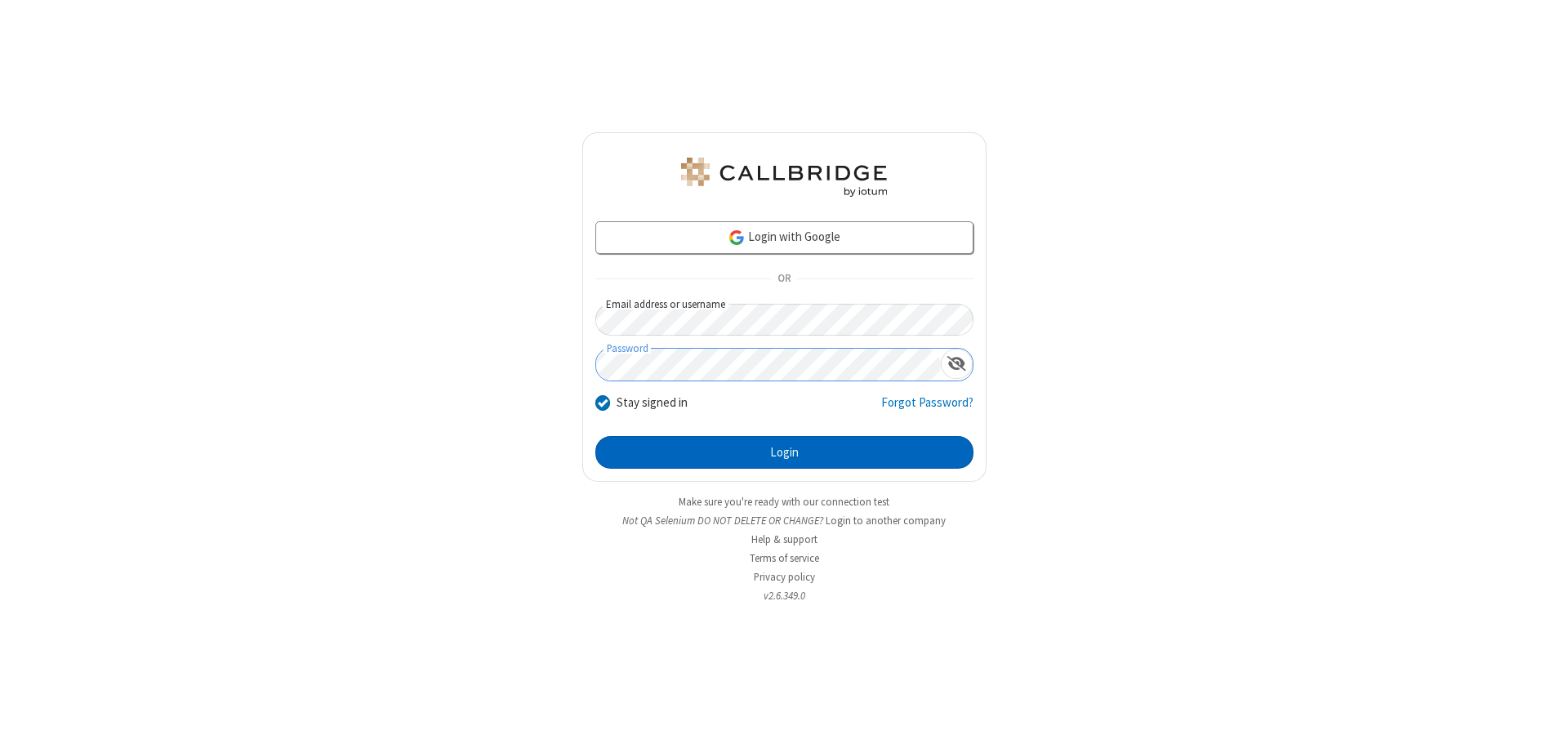
click at [784, 453] on button "Login" at bounding box center [784, 452] width 379 height 32
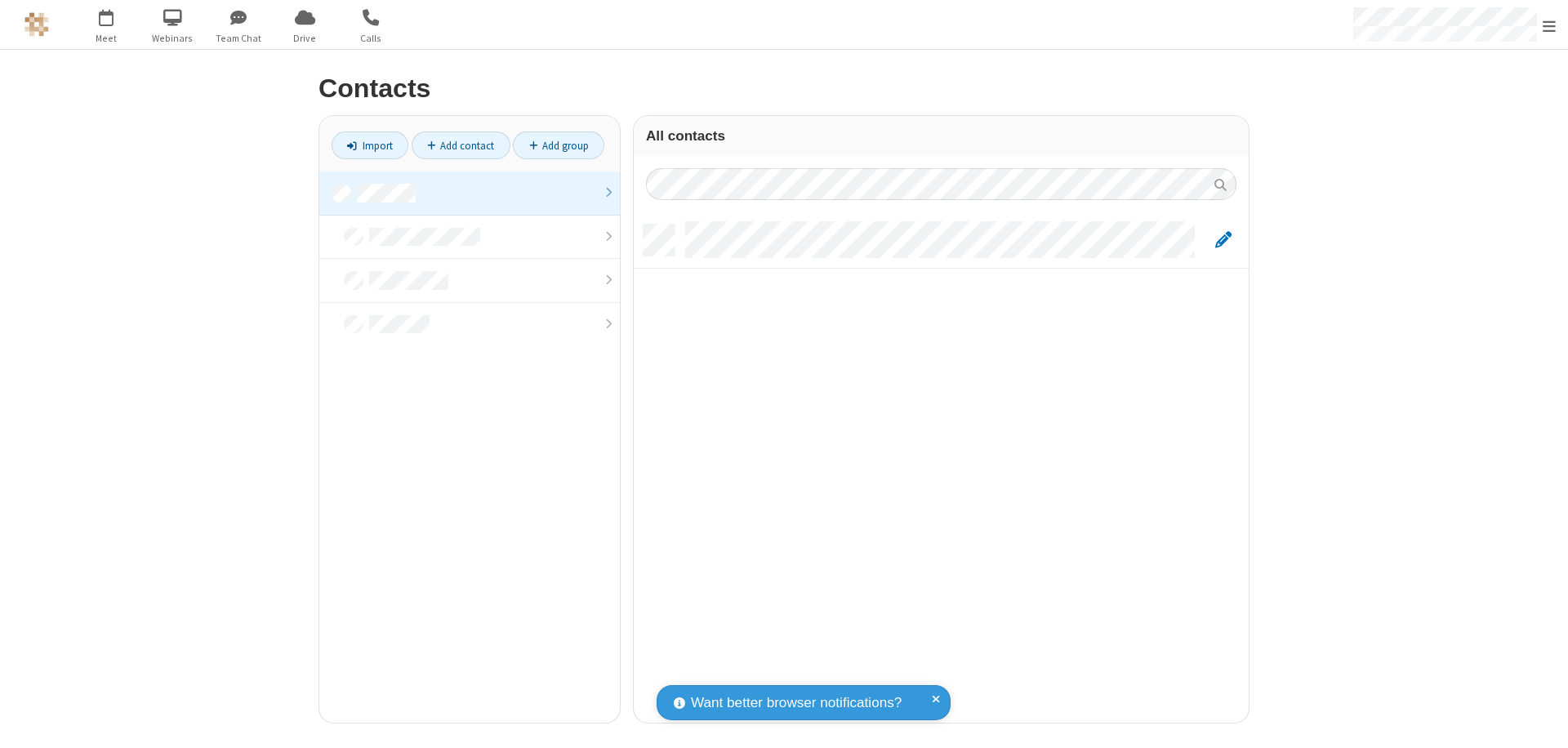
scroll to position [498, 603]
click at [469, 193] on link at bounding box center [469, 193] width 301 height 44
click at [461, 145] on link "Add contact" at bounding box center [461, 145] width 99 height 27
